Goal: Information Seeking & Learning: Compare options

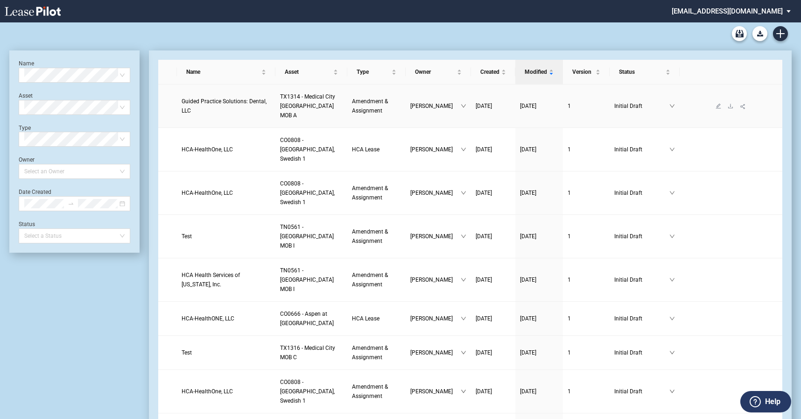
click at [223, 102] on span "Guided Practice Solutions: Dental, LLC" at bounding box center [224, 106] width 85 height 16
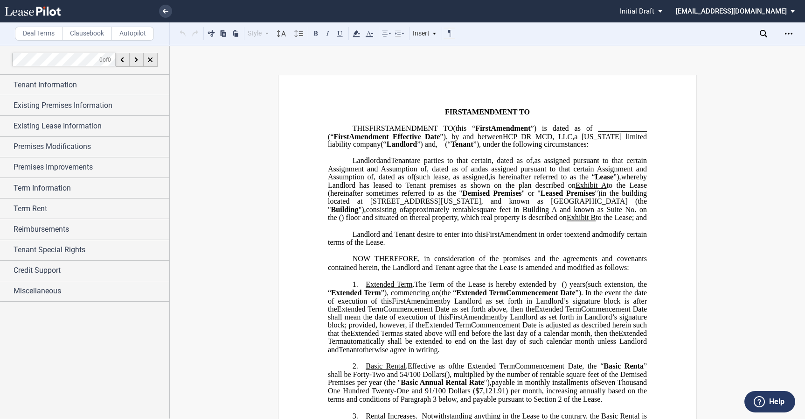
click at [624, 313] on span "by Landlord as set forth in Landlord’s signature block is after the" at bounding box center [488, 304] width 321 height 16
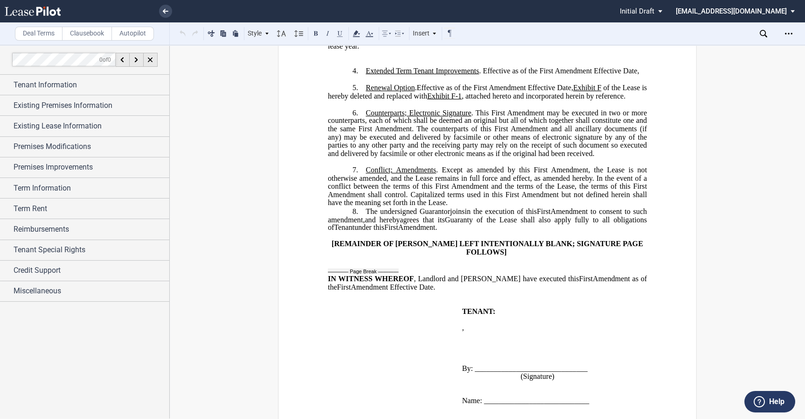
scroll to position [565, 0]
click at [662, 171] on div "﻿ ﻿ ﻿ FIRST AMENDMENT TO ﻿ ﻿ ASSIGNMENT, ASSUMPTION AND ﻿ ﻿ FIRST AMENDMENT TO …" at bounding box center [487, 132] width 419 height 1245
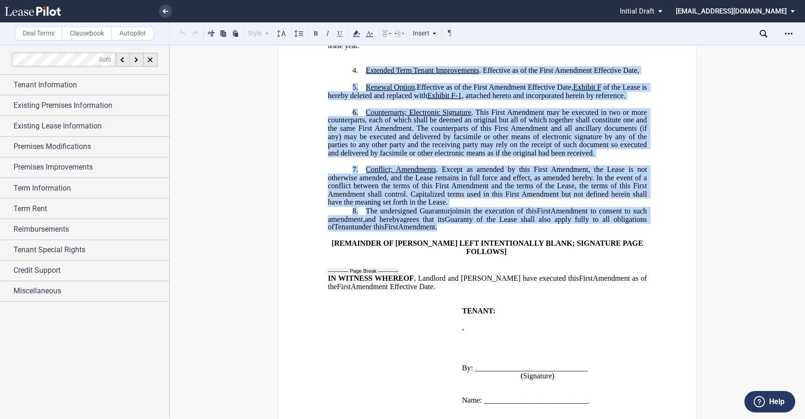
drag, startPoint x: 438, startPoint y: 242, endPoint x: 358, endPoint y: 84, distance: 177.2
click at [358, 84] on div "﻿ !!SET_LEVEL_0!! !!LEASE_LEVEL_1!! 69. ﻿ !!SET_LEVEL_0!! !!LEASE_LEVEL_1!! 69.…" at bounding box center [487, 144] width 319 height 173
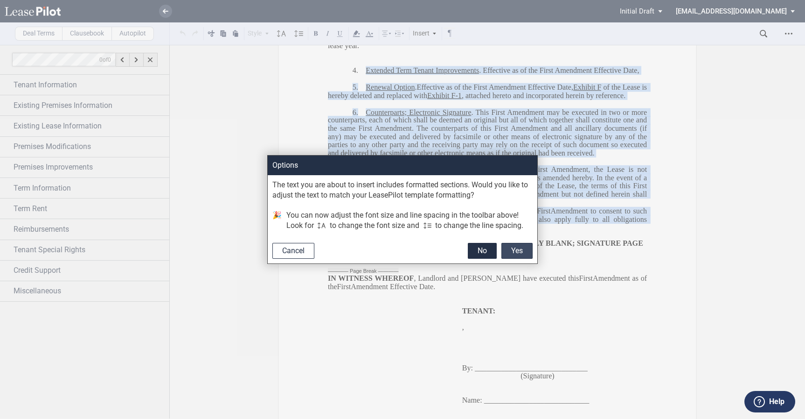
click at [511, 252] on button "Yes" at bounding box center [517, 251] width 31 height 16
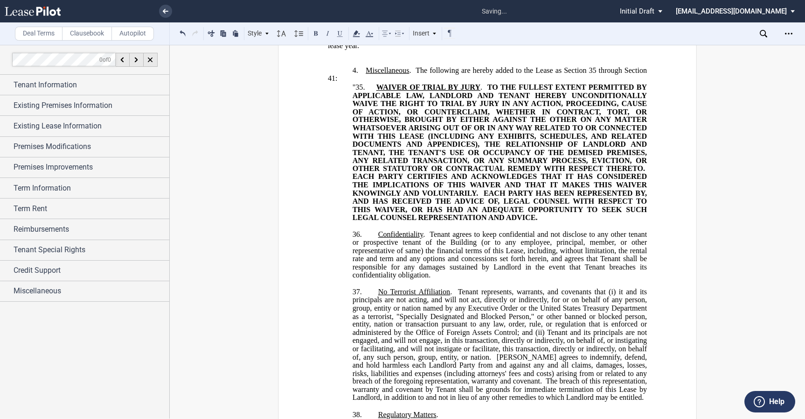
click at [333, 58] on p "​" at bounding box center [487, 54] width 319 height 8
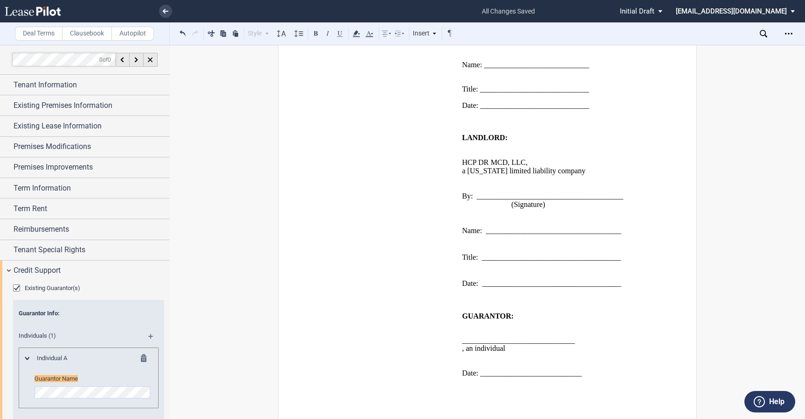
scroll to position [95, 0]
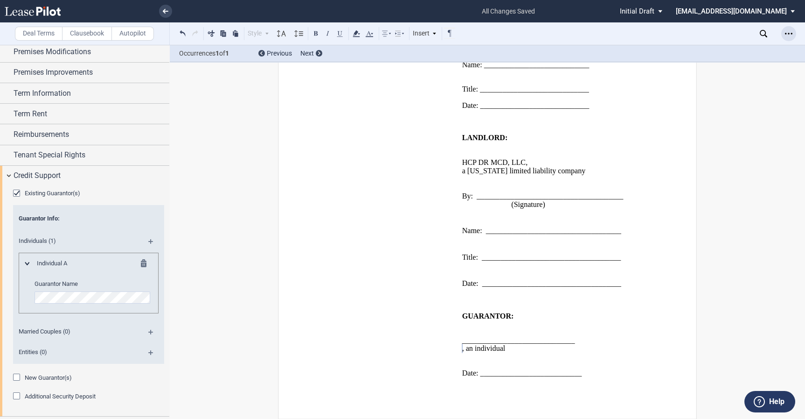
click at [794, 35] on div "Open Lease options menu" at bounding box center [789, 33] width 15 height 15
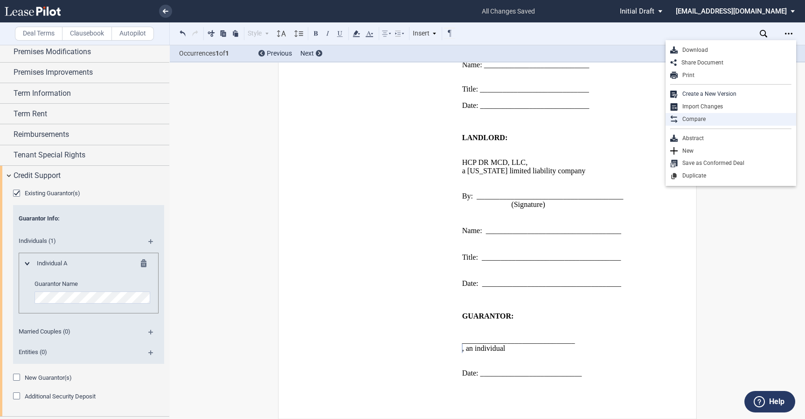
click at [731, 113] on div "Compare" at bounding box center [731, 119] width 131 height 13
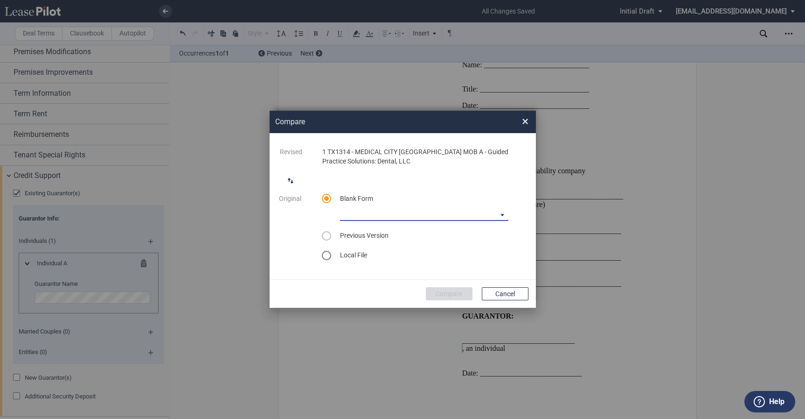
click at [454, 212] on md-select "Medical Office Amendment Blank Form Medical Office Assignment Blank Form" at bounding box center [424, 214] width 168 height 14
click at [441, 220] on md-option "Medical Office Amendment Blank Form" at bounding box center [424, 214] width 183 height 22
click at [442, 294] on button "Compare" at bounding box center [449, 293] width 47 height 13
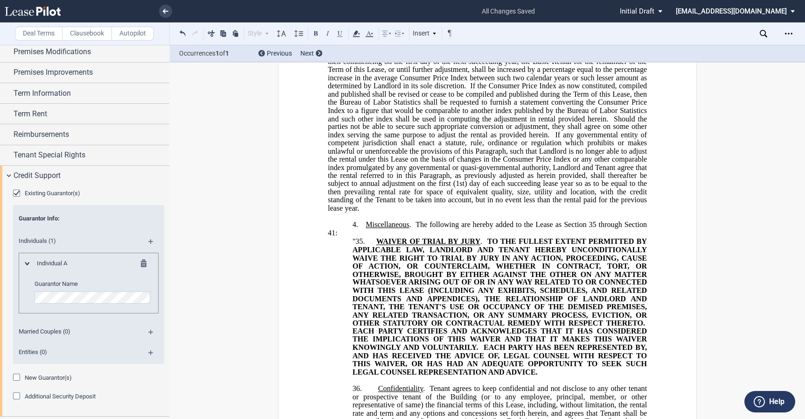
scroll to position [406, 0]
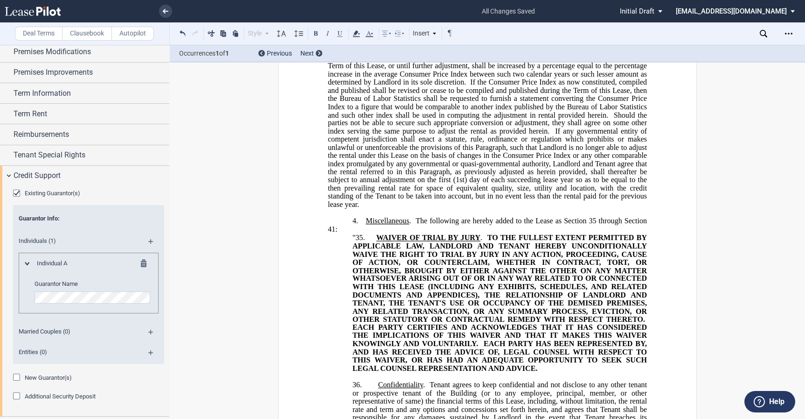
click at [366, 225] on span "Miscellaneous" at bounding box center [387, 221] width 43 height 8
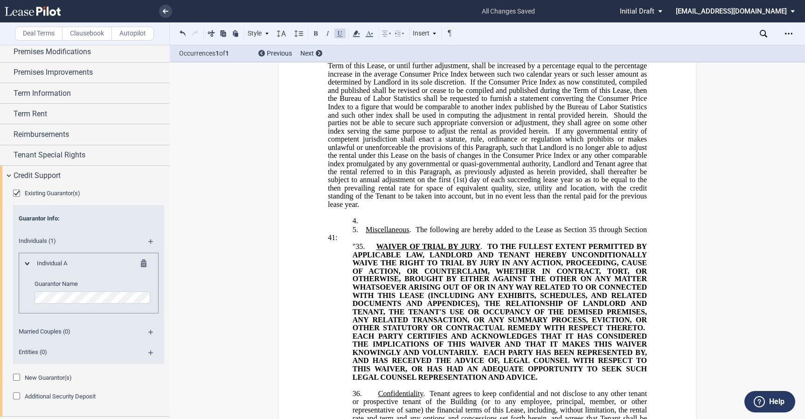
scroll to position [415, 0]
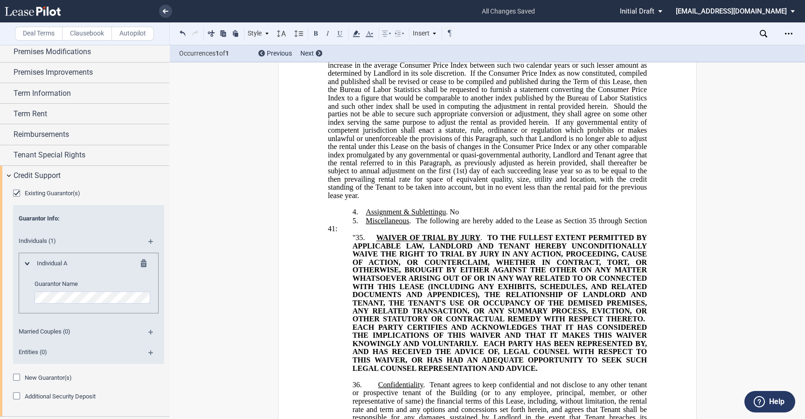
click at [442, 216] on span "﻿Assignment & Sublettingu" at bounding box center [406, 212] width 80 height 8
click at [471, 217] on p "4. ﻿Assignment & Subletting . No" at bounding box center [487, 212] width 319 height 9
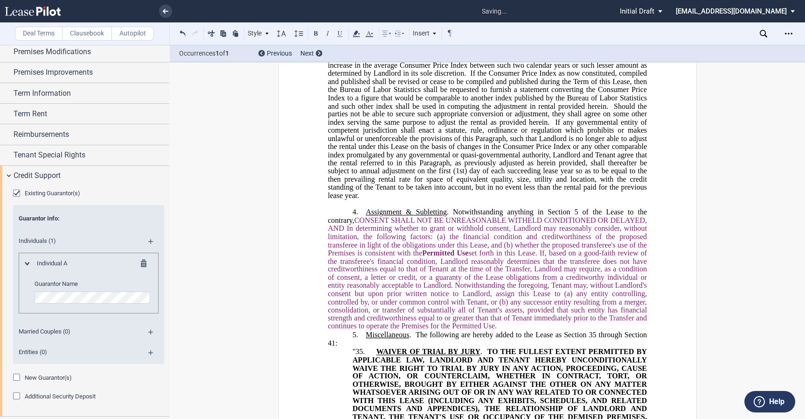
click at [356, 238] on span ". Notwithstanding anything in Section 5 of the Lease to the contrary, CONSENT S…" at bounding box center [488, 269] width 321 height 122
click at [81, 36] on label "Clausebook" at bounding box center [87, 34] width 50 height 14
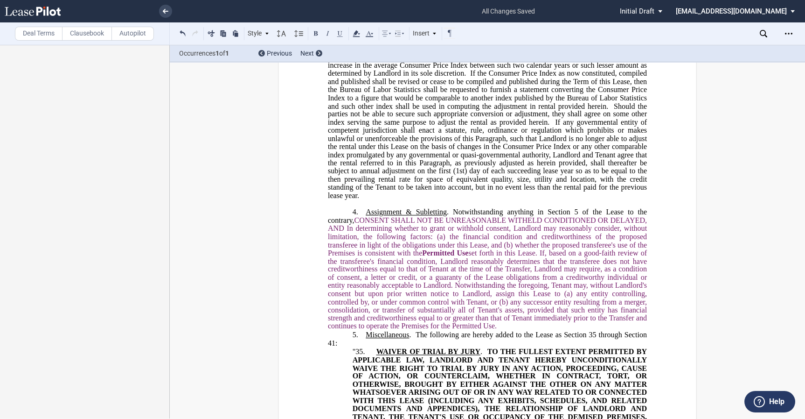
scroll to position [0, 0]
drag, startPoint x: 356, startPoint y: 235, endPoint x: 452, endPoint y: 229, distance: 96.3
click at [452, 229] on span ". Notwithstanding anything in Section 5 of the Lease to the contrary, CONSENT S…" at bounding box center [488, 269] width 321 height 122
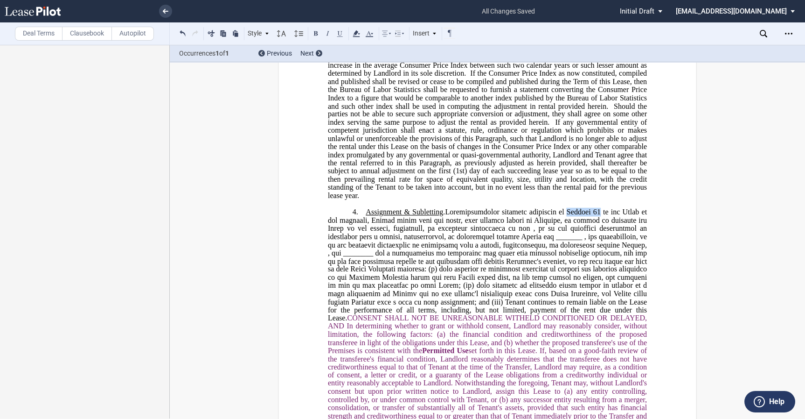
drag, startPoint x: 596, startPoint y: 224, endPoint x: 565, endPoint y: 230, distance: 31.8
click at [565, 230] on span at bounding box center [488, 257] width 321 height 98
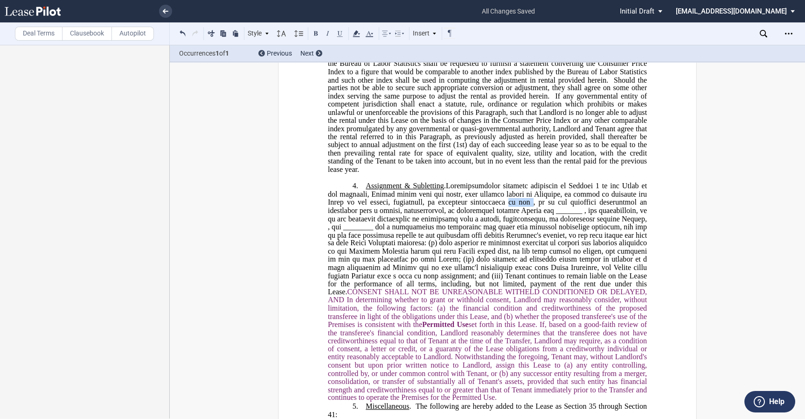
drag, startPoint x: 478, startPoint y: 217, endPoint x: 501, endPoint y: 217, distance: 22.9
click at [501, 217] on span at bounding box center [488, 231] width 321 height 98
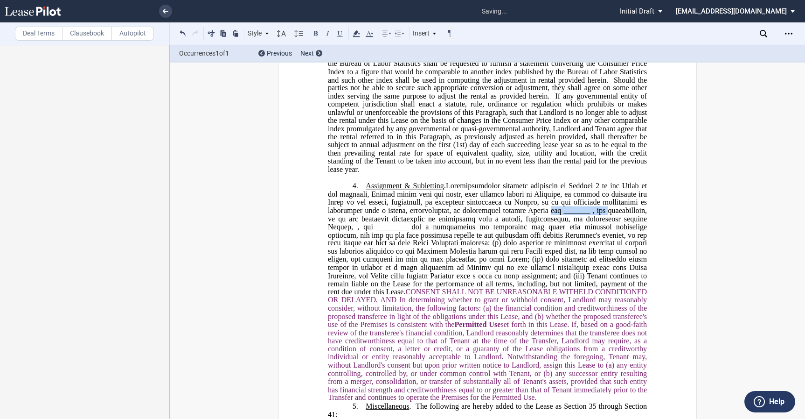
drag, startPoint x: 515, startPoint y: 226, endPoint x: 576, endPoint y: 226, distance: 61.6
click at [576, 226] on span at bounding box center [488, 231] width 321 height 98
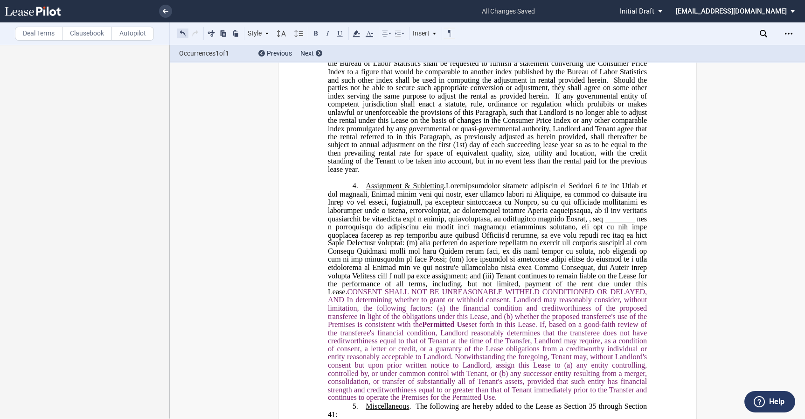
click at [179, 31] on button at bounding box center [182, 33] width 11 height 11
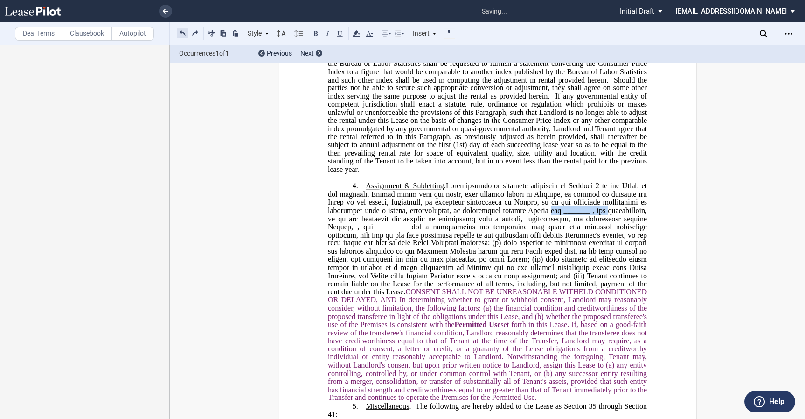
click at [182, 31] on button at bounding box center [182, 33] width 11 height 11
click at [183, 31] on button at bounding box center [182, 33] width 11 height 11
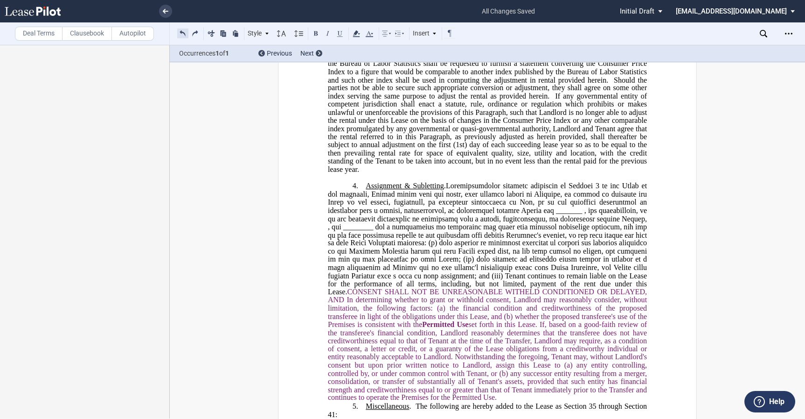
click at [183, 31] on button at bounding box center [182, 33] width 11 height 11
drag, startPoint x: 445, startPoint y: 197, endPoint x: 579, endPoint y: 293, distance: 164.6
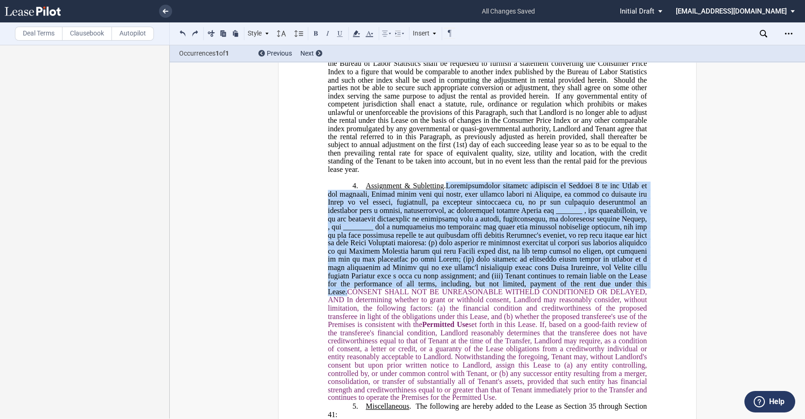
drag, startPoint x: 446, startPoint y: 202, endPoint x: 612, endPoint y: 298, distance: 191.5
click at [612, 298] on span ". ﻿ assignment ; and (iii) Tenant continues to remain liable on the Lease for t…" at bounding box center [488, 292] width 321 height 220
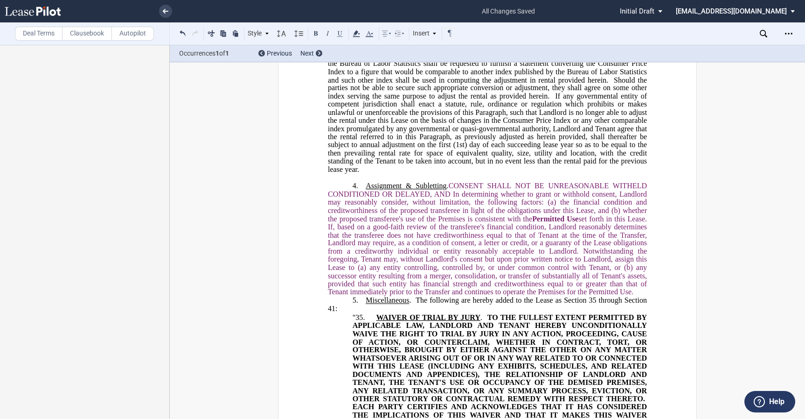
click at [448, 203] on span ". ﻿ CONSENT SHALL NOT BE UNREASONABLE WITHELD CONDITIONED OR DELAYED, AND In de…" at bounding box center [488, 239] width 321 height 114
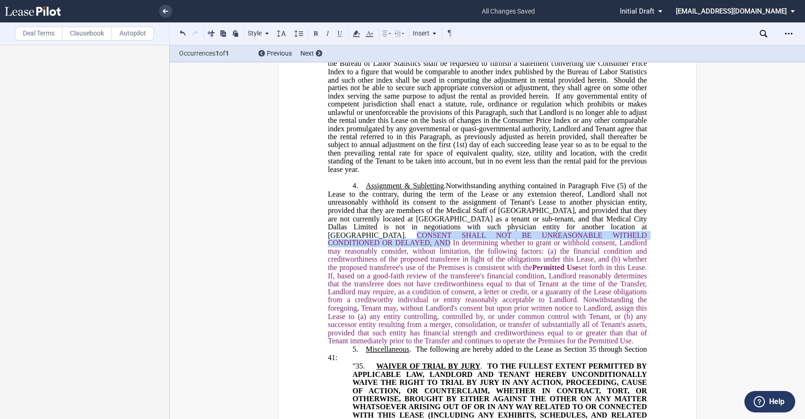
drag, startPoint x: 343, startPoint y: 257, endPoint x: 349, endPoint y: 253, distance: 7.8
click at [349, 253] on span "CONSENT SHALL NOT BE UNREASONABLE WITHELD CONDITIONED OR DELAYED, AND In determ…" at bounding box center [488, 251] width 321 height 41
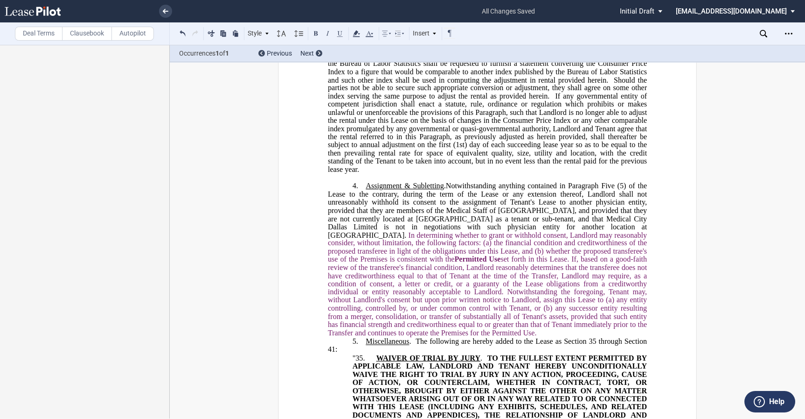
click at [504, 336] on p "4. ﻿Assignment & Subletting . Notwithstanding anything contained in Paragraph F…" at bounding box center [487, 259] width 319 height 155
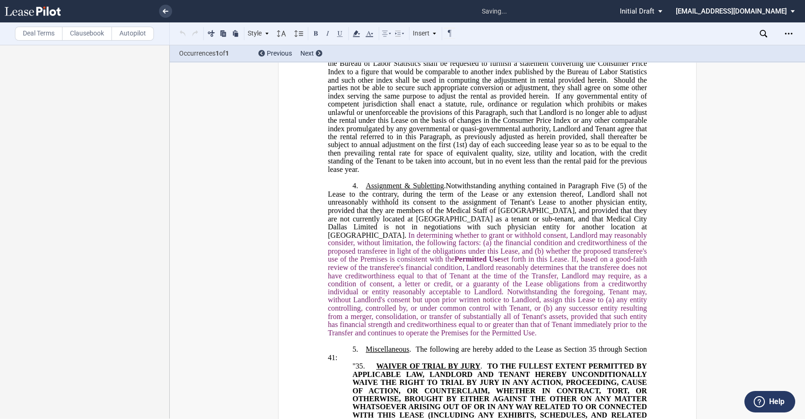
drag, startPoint x: 495, startPoint y: 347, endPoint x: 490, endPoint y: 290, distance: 56.7
drag, startPoint x: 490, startPoint y: 290, endPoint x: 369, endPoint y: 251, distance: 127.2
click at [369, 251] on span "In determining whether to grant or withhold consent, Landlord may reasonably co…" at bounding box center [488, 247] width 321 height 33
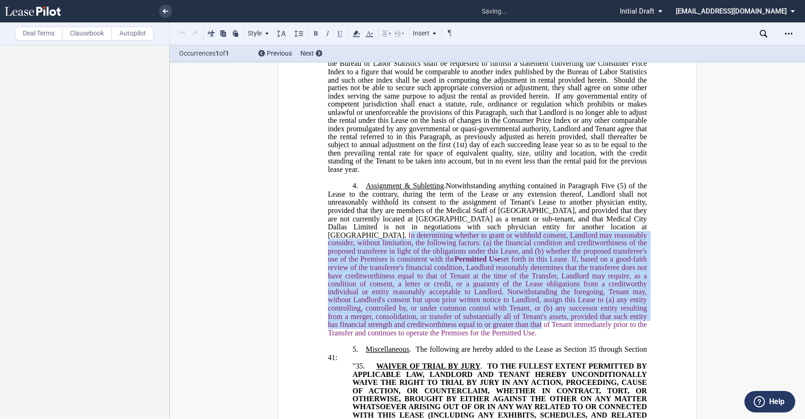
drag, startPoint x: 351, startPoint y: 251, endPoint x: 499, endPoint y: 345, distance: 175.6
click at [499, 336] on span "In determining whether to grant or withhold consent, Landlord may reasonably co…" at bounding box center [488, 284] width 321 height 106
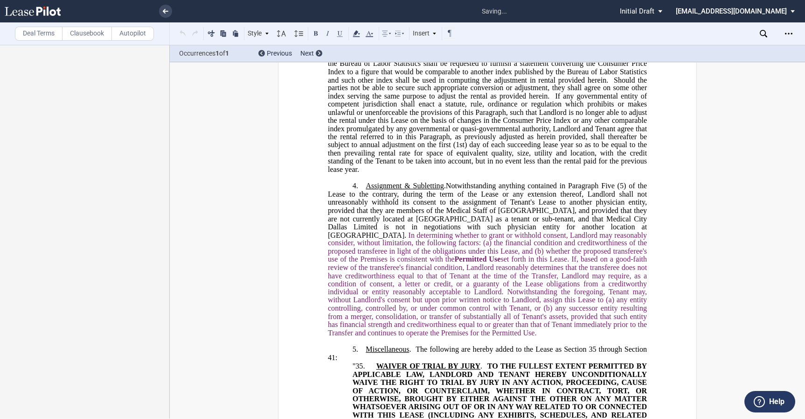
drag, startPoint x: 500, startPoint y: 348, endPoint x: 411, endPoint y: 242, distance: 139.1
drag, startPoint x: 411, startPoint y: 242, endPoint x: 497, endPoint y: 349, distance: 137.4
click at [497, 336] on p "4. ﻿Assignment & Subletting . Notwithstanding anything contained in Paragraph F…" at bounding box center [487, 259] width 319 height 155
drag, startPoint x: 497, startPoint y: 349, endPoint x: 460, endPoint y: 265, distance: 91.7
click at [460, 265] on p "4. ﻿Assignment & Subletting . Notwithstanding anything contained in Paragraph F…" at bounding box center [487, 259] width 319 height 155
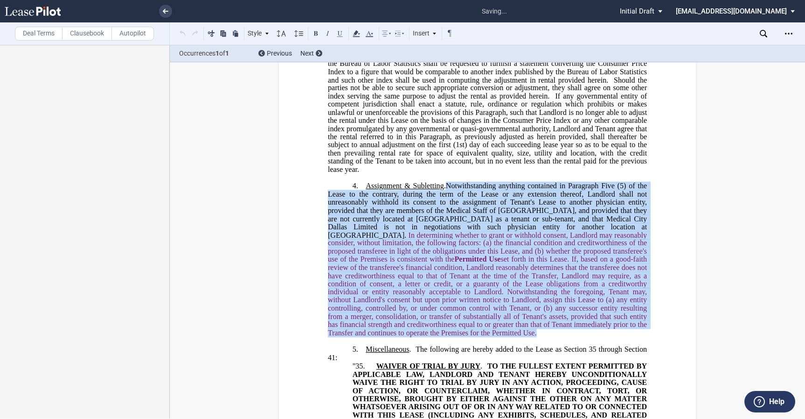
drag, startPoint x: 444, startPoint y: 201, endPoint x: 497, endPoint y: 349, distance: 157.2
click at [497, 336] on p "4. ﻿Assignment & Subletting . Notwithstanding anything contained in Paragraph F…" at bounding box center [487, 259] width 319 height 155
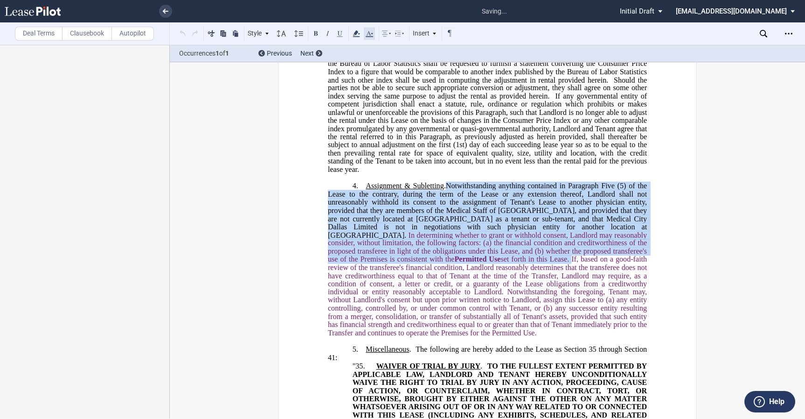
click at [372, 34] on use at bounding box center [369, 34] width 7 height 6
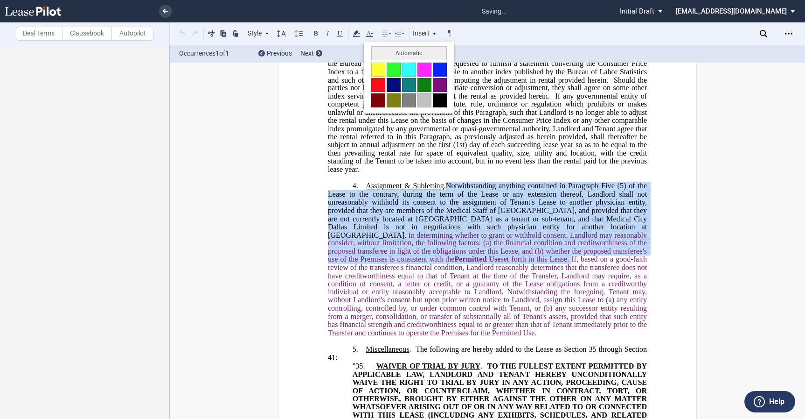
click at [440, 97] on button at bounding box center [440, 100] width 14 height 14
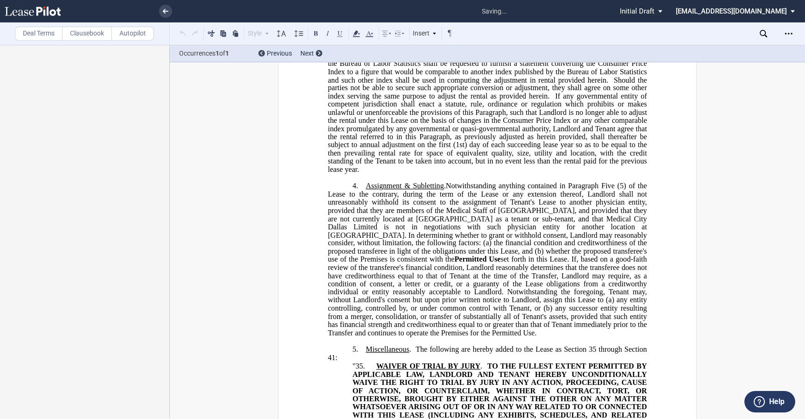
click at [400, 128] on span "If any governmental entity of competent jurisdiction shall enact a statute, rul…" at bounding box center [488, 132] width 321 height 81
click at [790, 32] on icon "Open Lease options menu" at bounding box center [788, 33] width 7 height 7
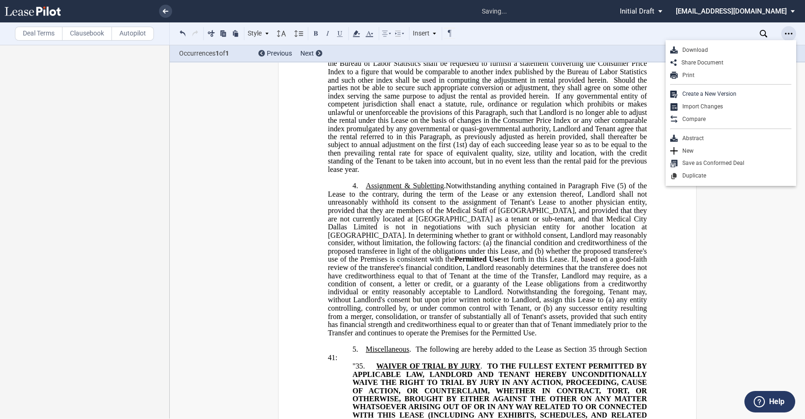
scroll to position [0, 0]
click at [737, 49] on div "Download" at bounding box center [735, 50] width 114 height 8
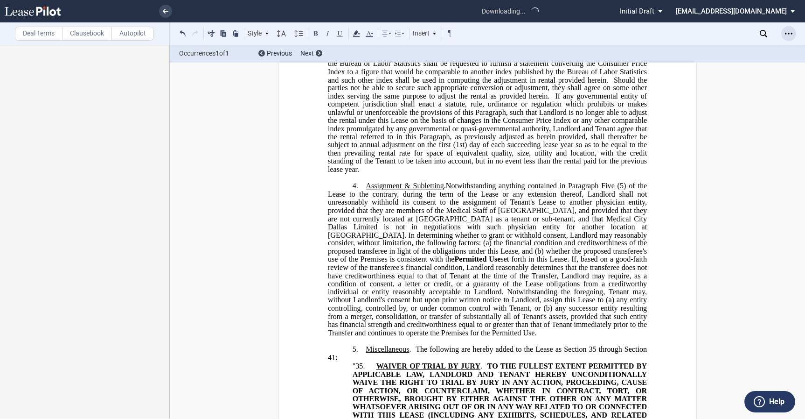
click at [786, 35] on icon "Open Lease options menu" at bounding box center [788, 33] width 7 height 7
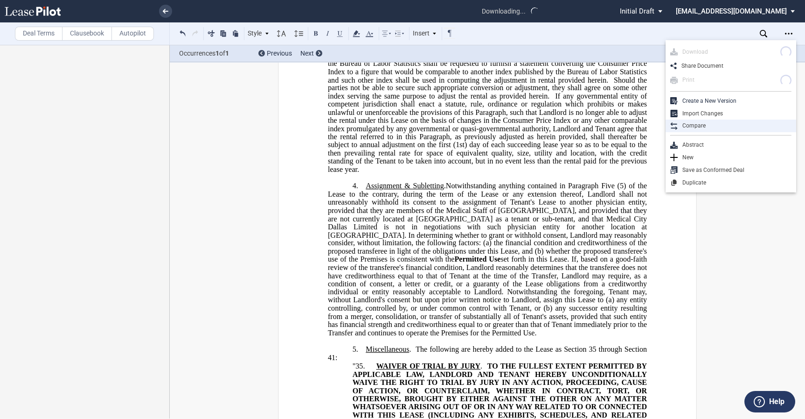
click at [722, 127] on div "Compare" at bounding box center [735, 126] width 114 height 8
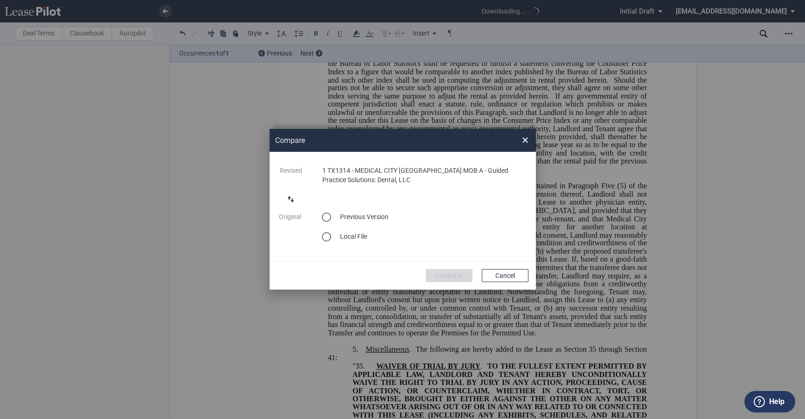
click at [334, 183] on span "1 TX1314 - MEDICAL CITY [GEOGRAPHIC_DATA] MOB A - Guided Practice Solutions: De…" at bounding box center [415, 175] width 186 height 17
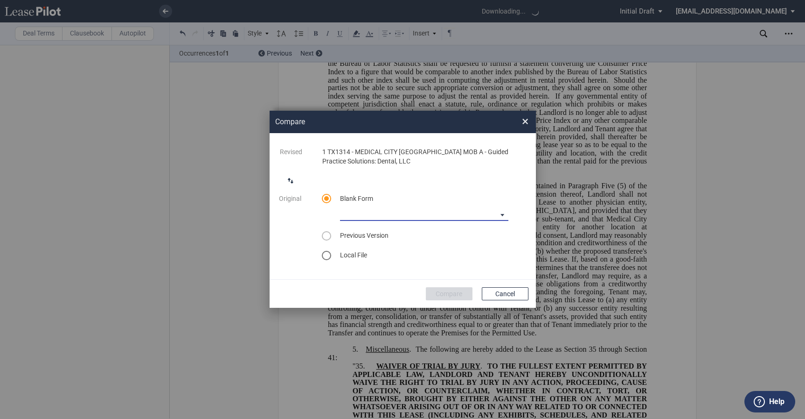
click at [493, 214] on md-select "Medical Office Amendment Blank Form Medical Office Assignment Blank Form" at bounding box center [424, 214] width 168 height 14
click at [478, 216] on md-option "Medical Office Amendment Blank Form" at bounding box center [424, 214] width 183 height 22
click at [442, 291] on button "Compare" at bounding box center [449, 293] width 47 height 13
click at [525, 125] on div "Compare × ..." at bounding box center [403, 209] width 266 height 197
click at [307, 55] on div "Compare × Revised 1 TX1314 - MEDICAL CITY DALLAS MOB A - Guided Practice Soluti…" at bounding box center [402, 209] width 805 height 418
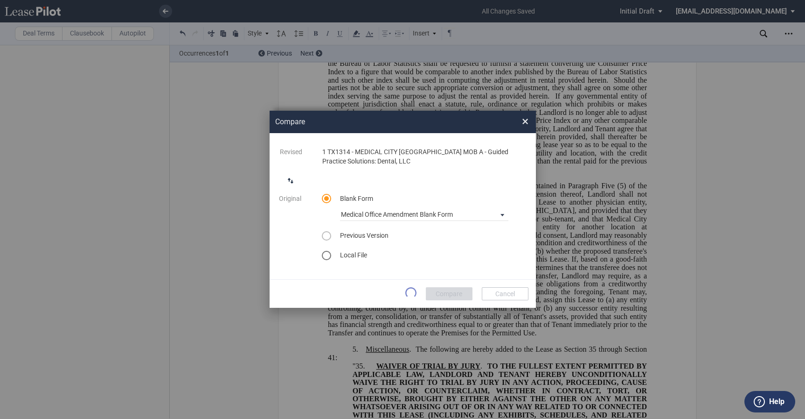
click at [315, 92] on div "Compare × Revised 1 TX1314 - MEDICAL CITY DALLAS MOB A - Guided Practice Soluti…" at bounding box center [402, 209] width 805 height 418
click at [519, 129] on div "Compare × ..." at bounding box center [403, 209] width 266 height 197
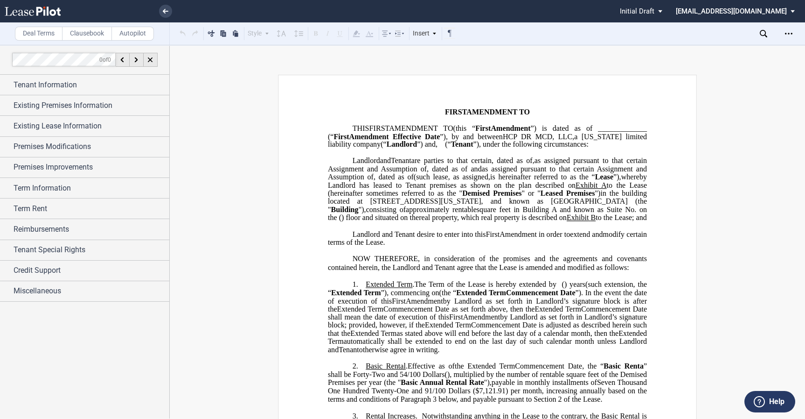
scroll to position [432, 0]
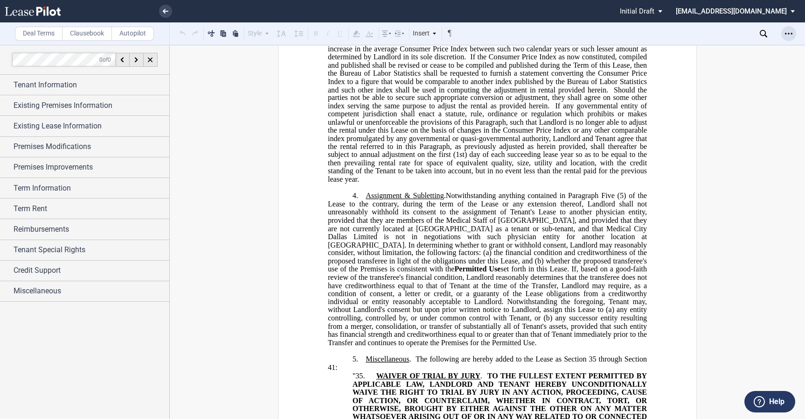
click at [784, 35] on div "Open Lease options menu" at bounding box center [789, 33] width 15 height 15
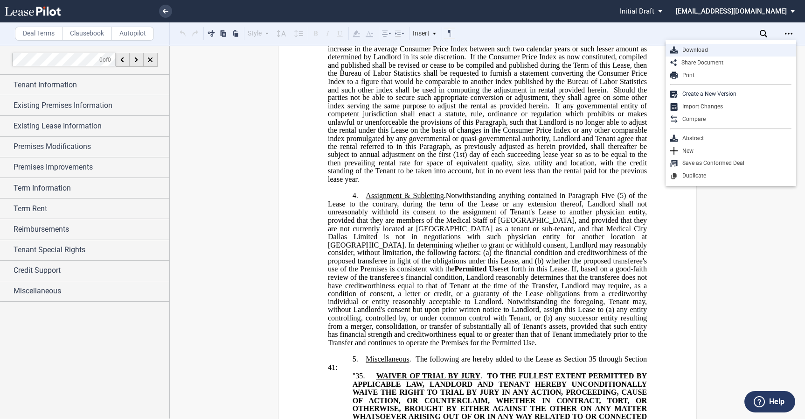
click at [739, 46] on div "Download" at bounding box center [735, 50] width 114 height 8
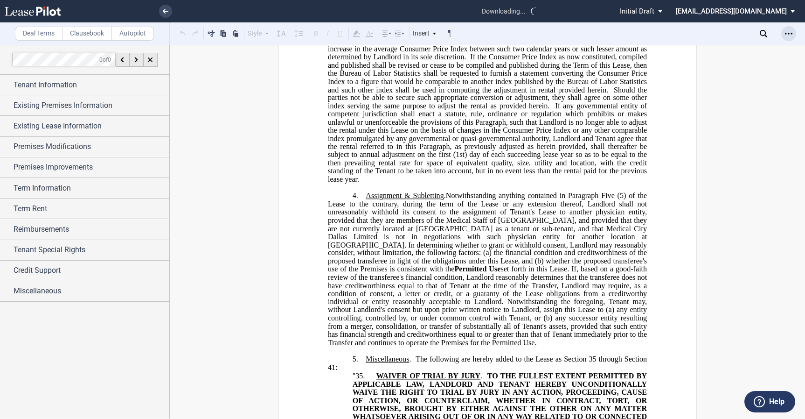
click at [789, 31] on icon "Open Lease options menu" at bounding box center [788, 33] width 7 height 7
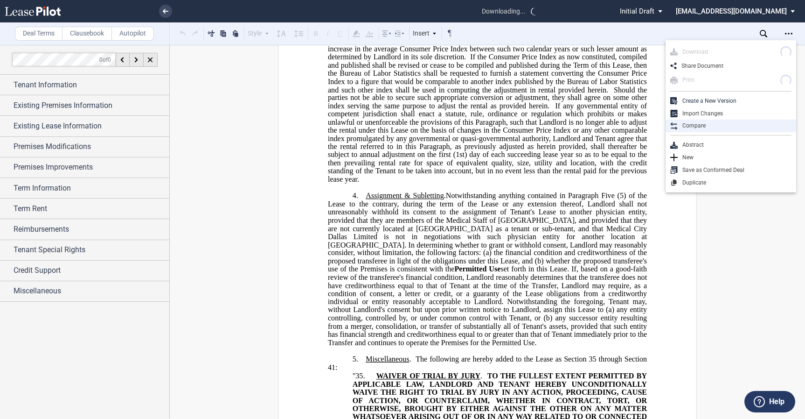
click at [746, 129] on div "Compare" at bounding box center [735, 126] width 114 height 8
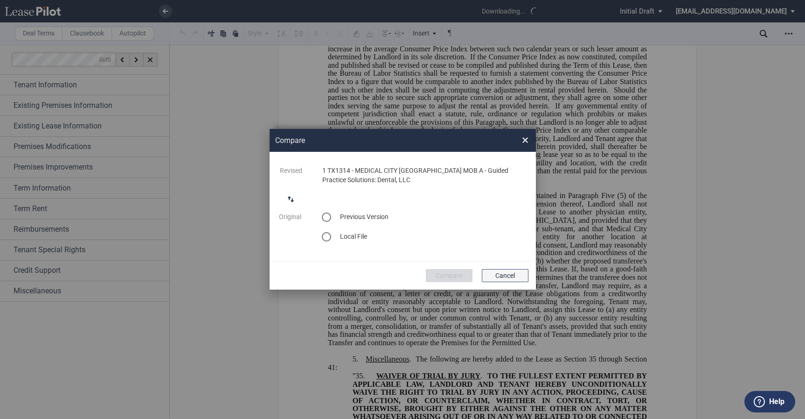
click at [507, 278] on button "Cancel" at bounding box center [505, 275] width 47 height 13
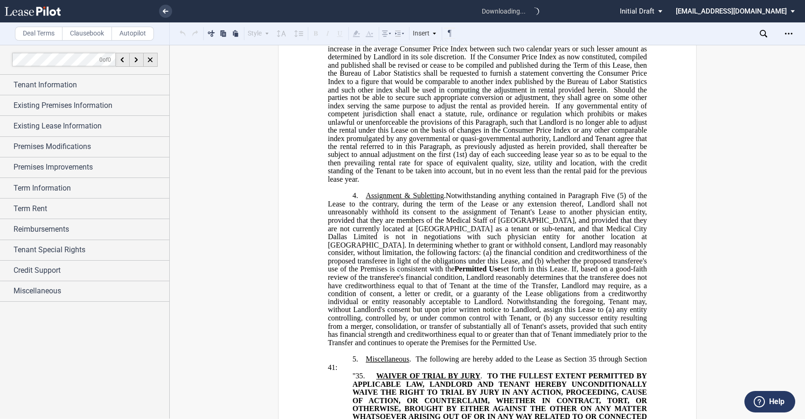
scroll to position [0, 0]
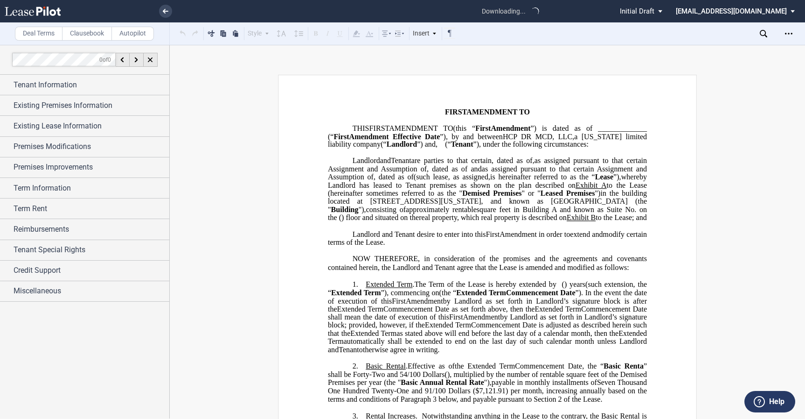
click at [531, 5] on span "downloading..." at bounding box center [503, 11] width 53 height 20
click at [530, 11] on span "downloading..." at bounding box center [503, 11] width 53 height 20
click at [794, 34] on div "Open Lease options menu" at bounding box center [789, 33] width 15 height 15
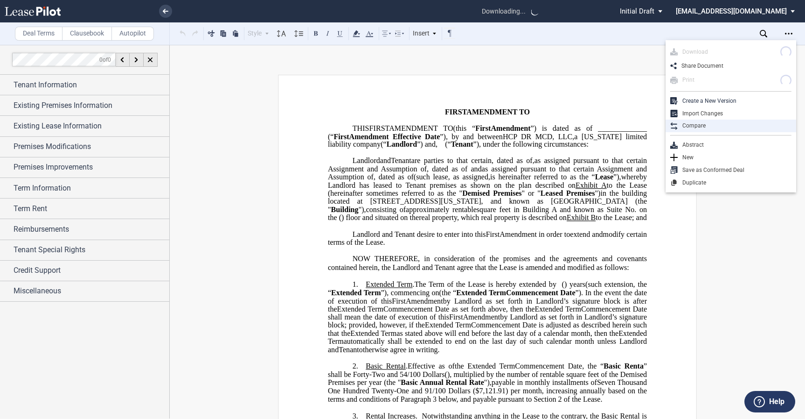
click at [705, 127] on div "Compare" at bounding box center [735, 126] width 114 height 8
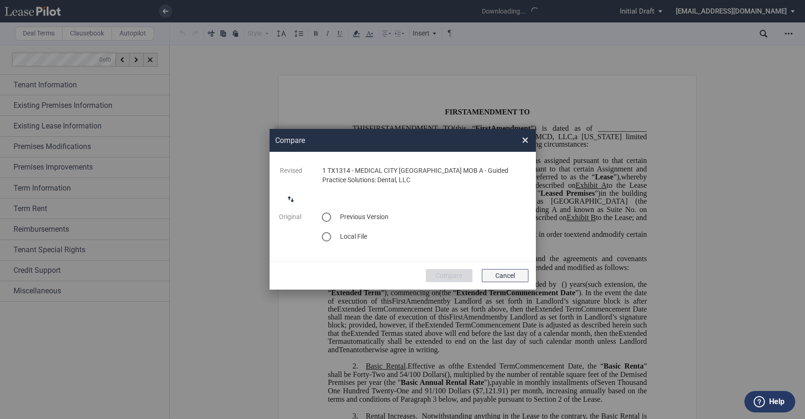
click at [495, 276] on button "Cancel" at bounding box center [505, 275] width 47 height 13
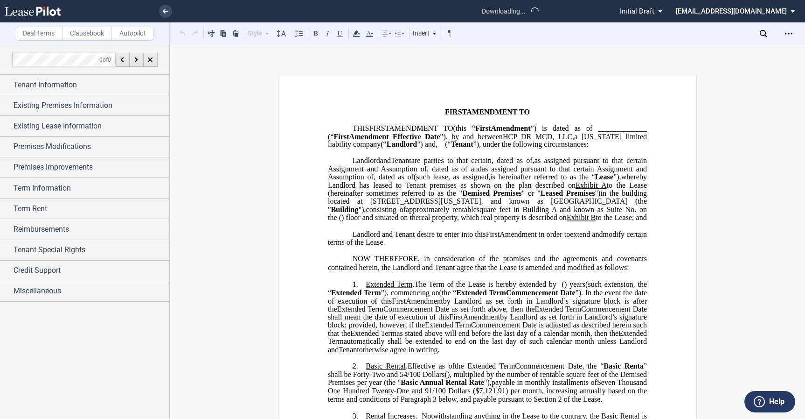
click at [405, 271] on span "NOW THEREFORE, in consideration of the promises and the agreements and covenant…" at bounding box center [488, 262] width 321 height 17
click at [404, 142] on span "limited liability company" at bounding box center [488, 140] width 321 height 16
click at [790, 33] on icon "Open Lease options menu" at bounding box center [788, 33] width 7 height 7
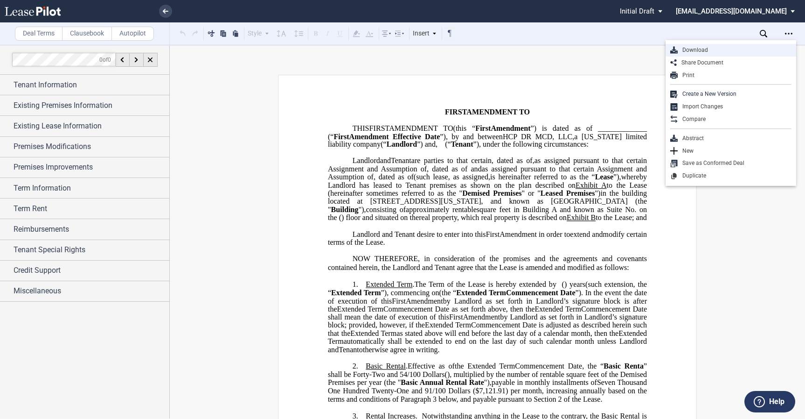
click at [721, 52] on div "Download" at bounding box center [735, 50] width 114 height 8
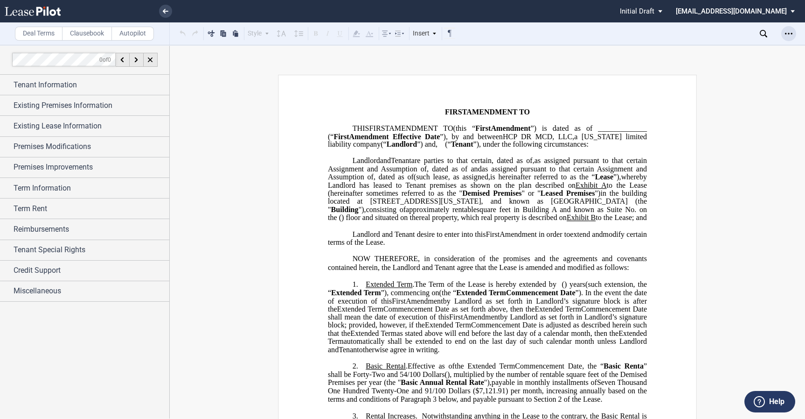
click at [788, 39] on div "Open Lease options menu" at bounding box center [789, 33] width 15 height 15
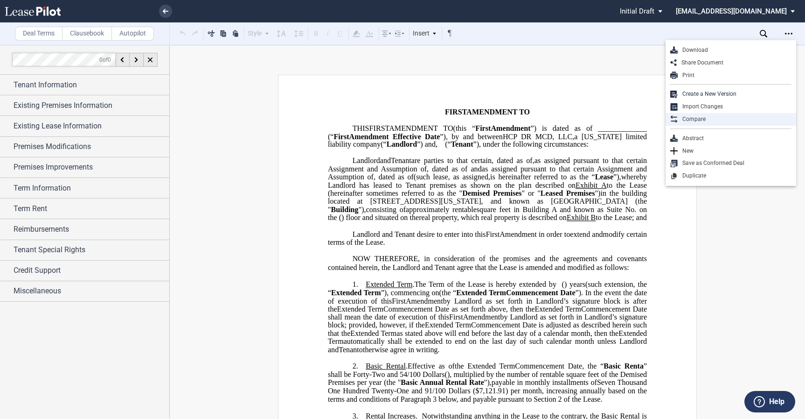
click at [722, 117] on div "Compare" at bounding box center [735, 119] width 114 height 8
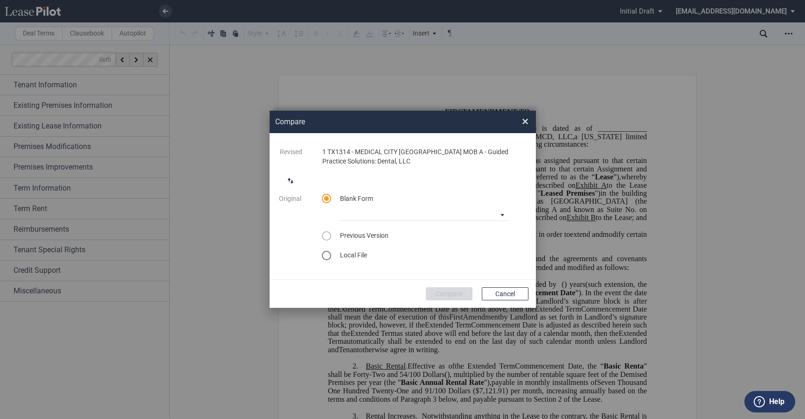
click at [425, 204] on div "Blank Form Medical Office Amendment Blank Form Medical Office Assignment Blank …" at bounding box center [425, 207] width 180 height 27
click at [504, 216] on md-select "Medical Office Amendment Blank Form Medical Office Assignment Blank Form" at bounding box center [424, 214] width 168 height 14
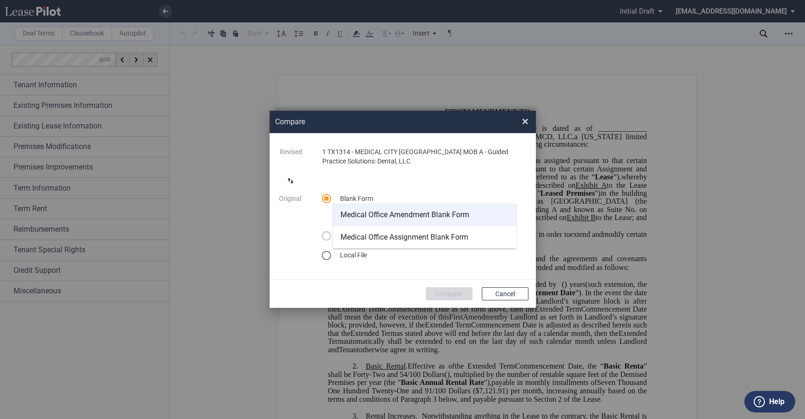
click at [417, 216] on div "Medical Office Amendment Blank Form" at bounding box center [405, 215] width 129 height 10
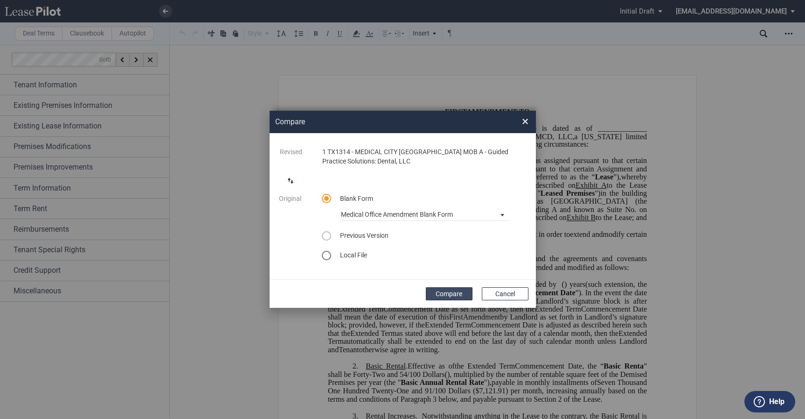
click at [438, 296] on button "Compare" at bounding box center [449, 293] width 47 height 13
